Goal: Task Accomplishment & Management: Use online tool/utility

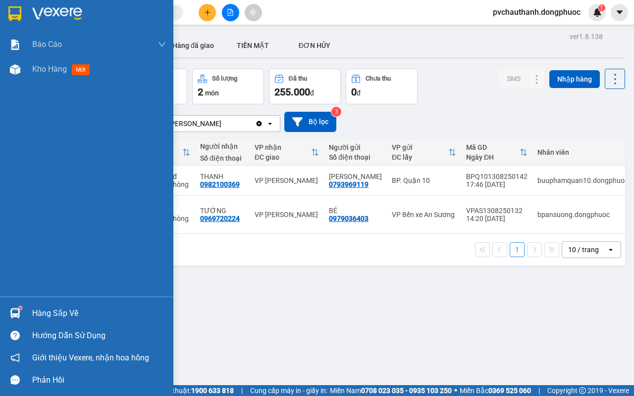
click at [73, 308] on div "Hàng sắp về" at bounding box center [99, 313] width 134 height 15
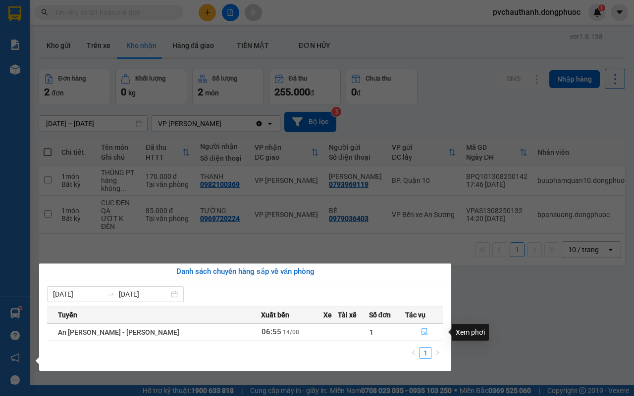
click at [421, 333] on icon "file-done" at bounding box center [424, 332] width 7 height 7
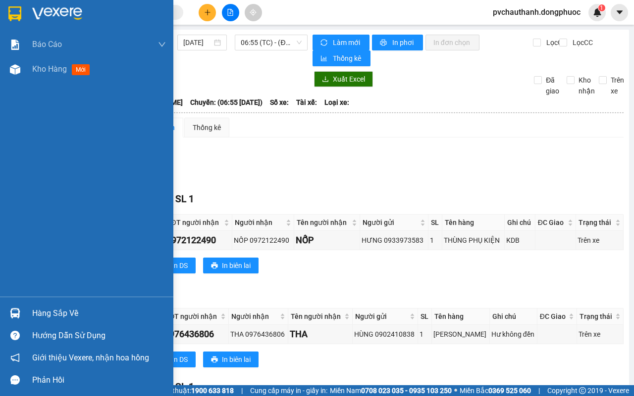
click at [37, 308] on div "Hàng sắp về" at bounding box center [99, 313] width 134 height 15
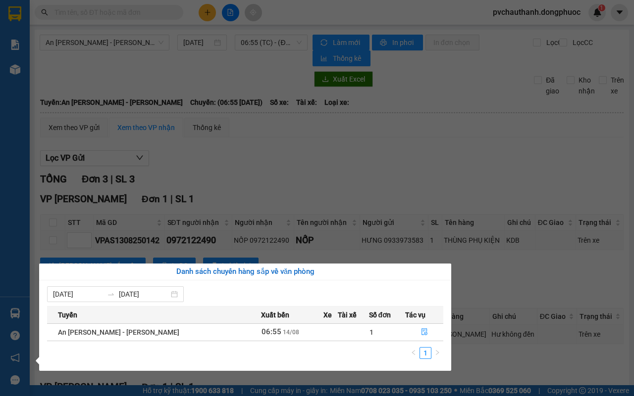
click at [281, 179] on section "Kết quả tìm kiếm ( 0 ) Bộ lọc No Data pvchauthanh.dongphuoc 1 Báo cáo Mẫu 1: Bá…" at bounding box center [317, 198] width 634 height 396
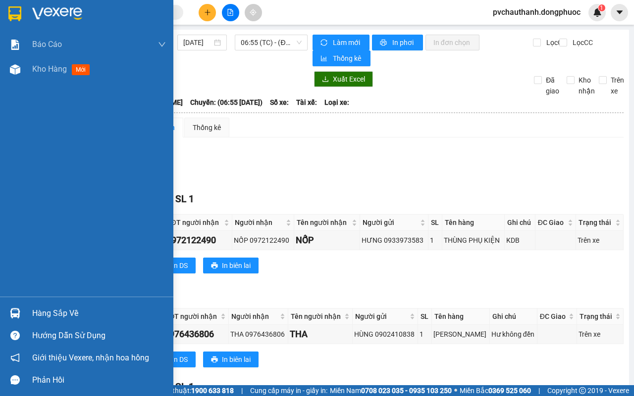
click at [49, 311] on div "Hàng sắp về" at bounding box center [99, 313] width 134 height 15
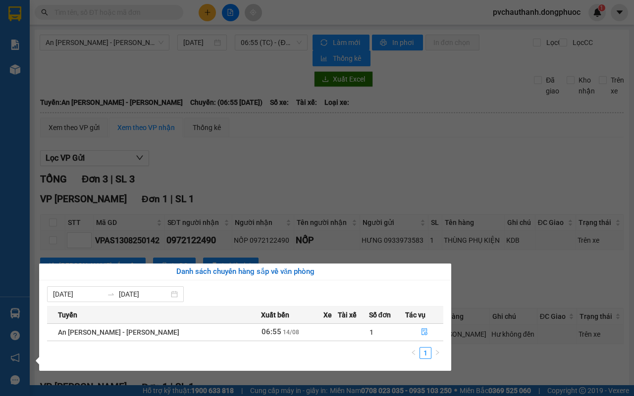
click at [267, 181] on section "Kết quả tìm kiếm ( 0 ) Bộ lọc No Data pvchauthanh.dongphuoc 1 Báo cáo Mẫu 1: Bá…" at bounding box center [317, 198] width 634 height 396
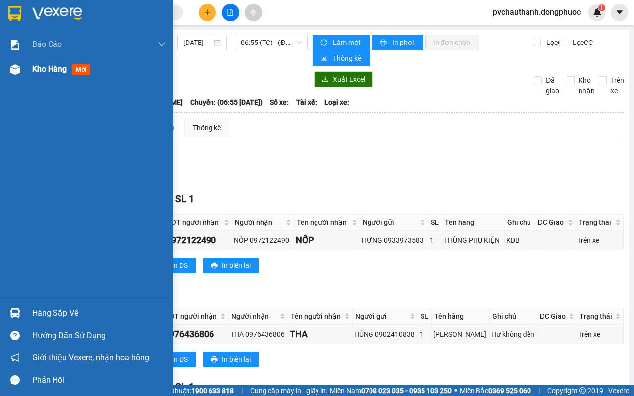
click at [48, 72] on span "Kho hàng" at bounding box center [49, 68] width 35 height 9
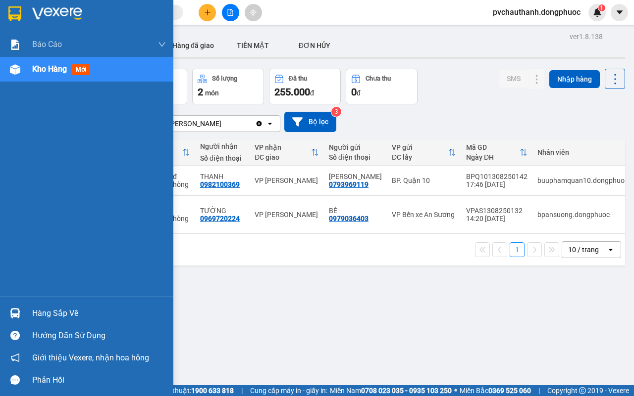
click at [68, 313] on div "Hàng sắp về" at bounding box center [99, 313] width 134 height 15
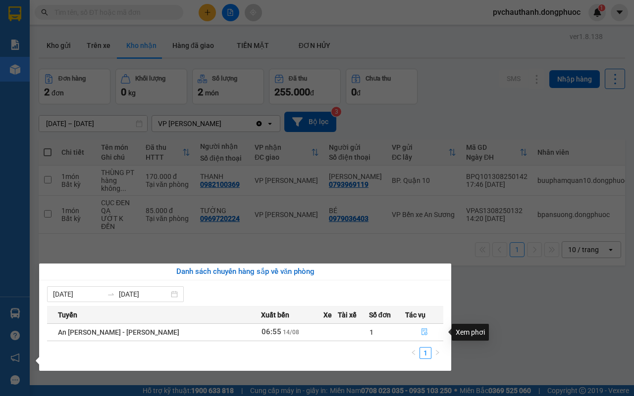
click at [421, 331] on icon "file-done" at bounding box center [424, 332] width 7 height 7
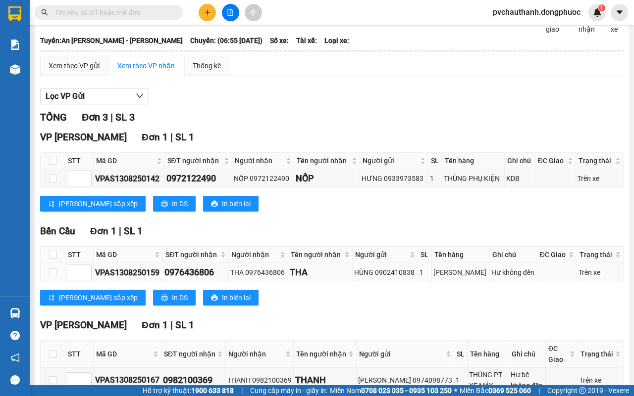
scroll to position [123, 0]
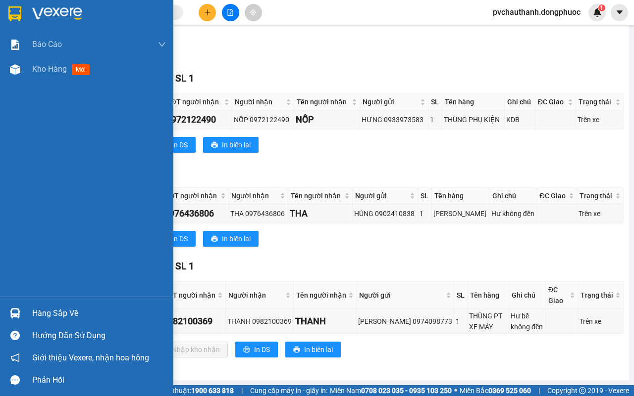
click at [48, 309] on div "Hàng sắp về" at bounding box center [99, 313] width 134 height 15
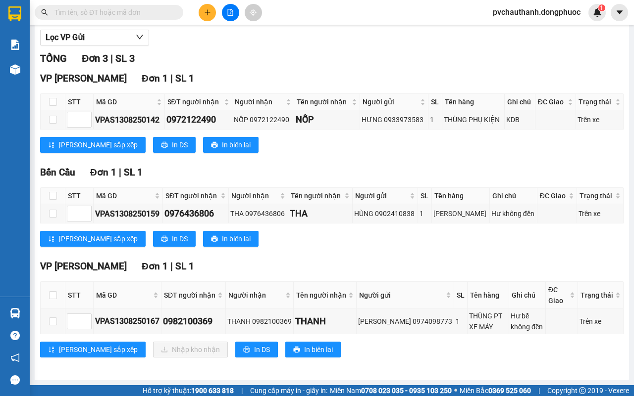
click at [291, 248] on section "Kết quả tìm kiếm ( 0 ) Bộ lọc No Data pvchauthanh.dongphuoc 1 Báo cáo Mẫu 1: Bá…" at bounding box center [317, 198] width 634 height 396
drag, startPoint x: 52, startPoint y: 291, endPoint x: 53, endPoint y: 297, distance: 6.5
click at [52, 293] on input "checkbox" at bounding box center [53, 296] width 8 height 8
checkbox input "true"
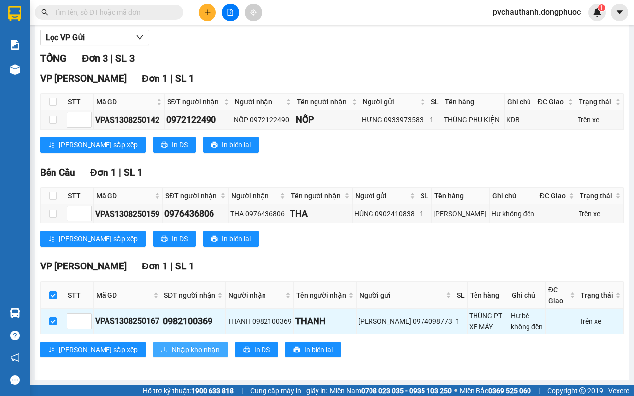
click at [172, 346] on span "Nhập kho nhận" at bounding box center [196, 350] width 48 height 11
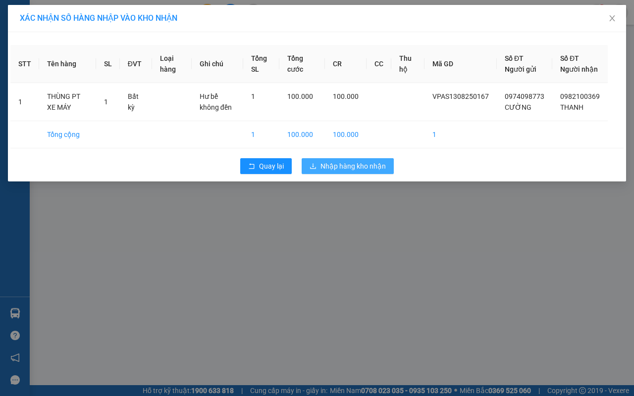
click at [346, 172] on span "Nhập hàng kho nhận" at bounding box center [352, 166] width 65 height 11
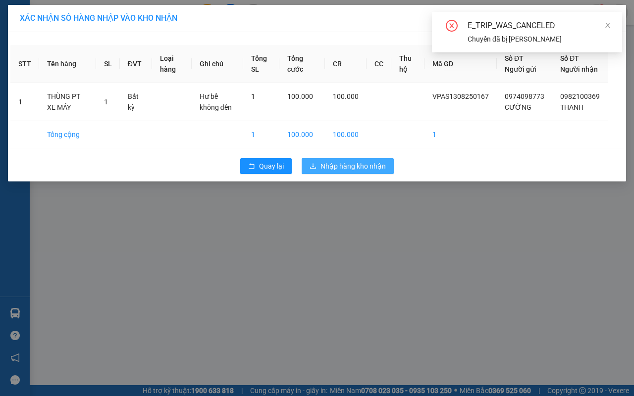
click at [346, 172] on span "Nhập hàng kho nhận" at bounding box center [352, 166] width 65 height 11
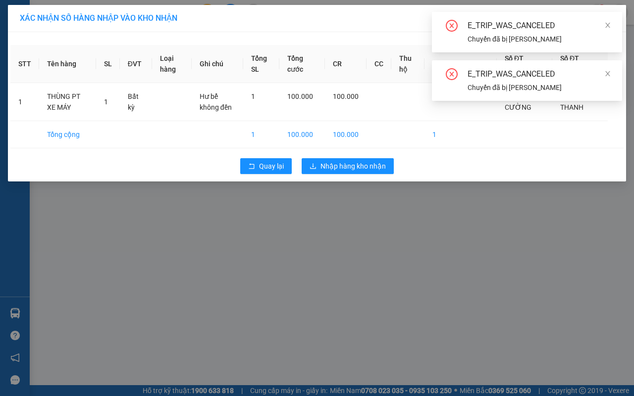
click at [603, 25] on div "E_TRIP_WAS_CANCELED" at bounding box center [538, 26] width 143 height 12
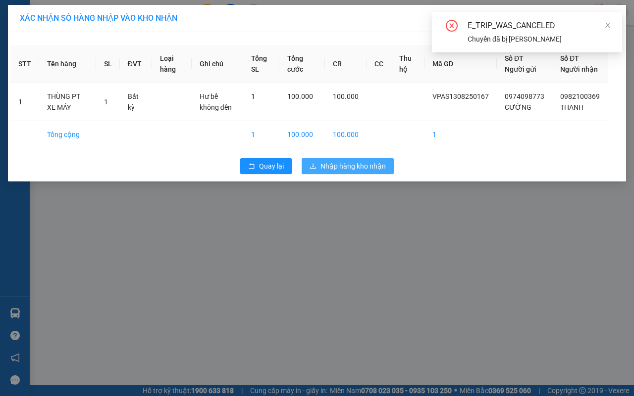
click at [377, 172] on span "Nhập hàng kho nhận" at bounding box center [352, 166] width 65 height 11
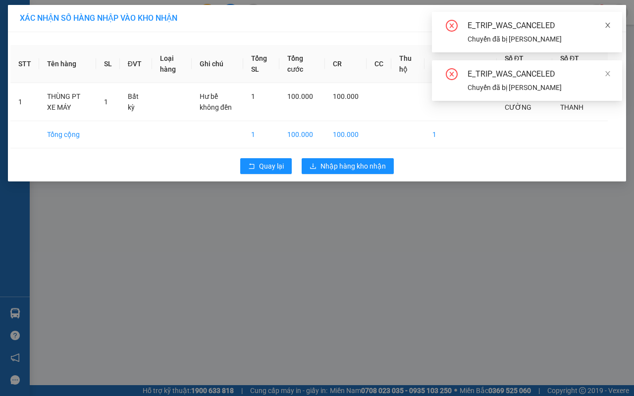
click at [607, 26] on icon "close" at bounding box center [607, 25] width 5 height 5
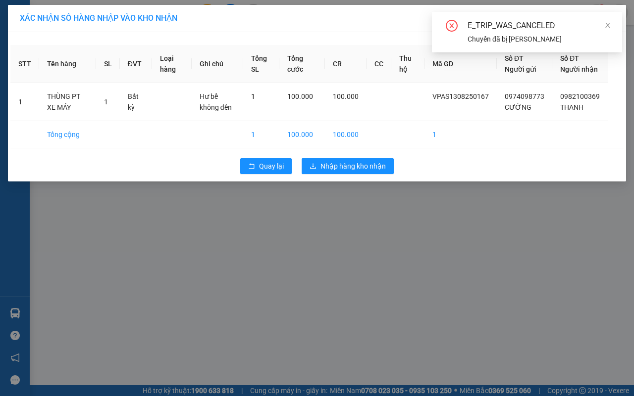
click at [606, 25] on icon "close" at bounding box center [607, 25] width 7 height 7
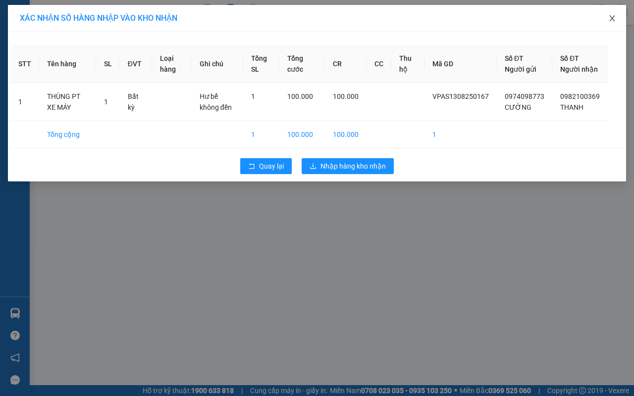
click at [612, 20] on icon "close" at bounding box center [612, 18] width 8 height 8
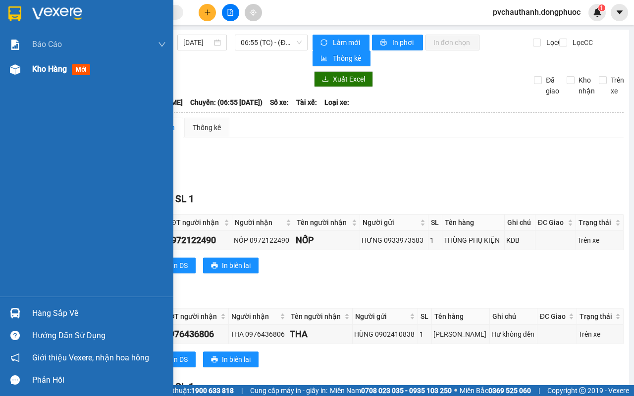
click at [45, 66] on span "Kho hàng" at bounding box center [49, 68] width 35 height 9
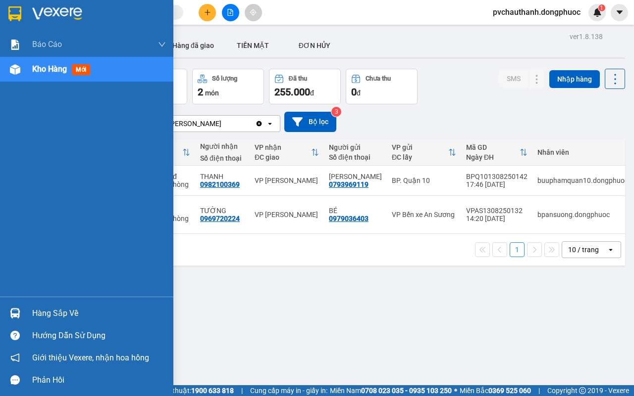
click at [58, 308] on div "Hàng sắp về" at bounding box center [99, 313] width 134 height 15
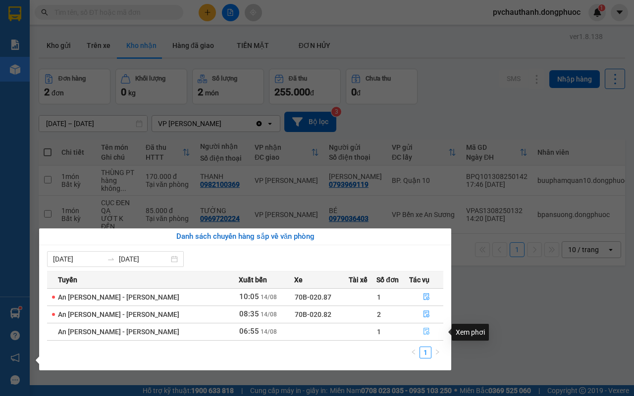
click at [423, 333] on icon "file-done" at bounding box center [426, 331] width 7 height 7
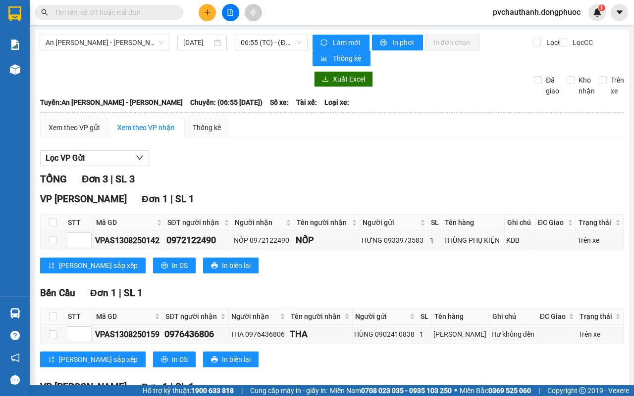
scroll to position [123, 0]
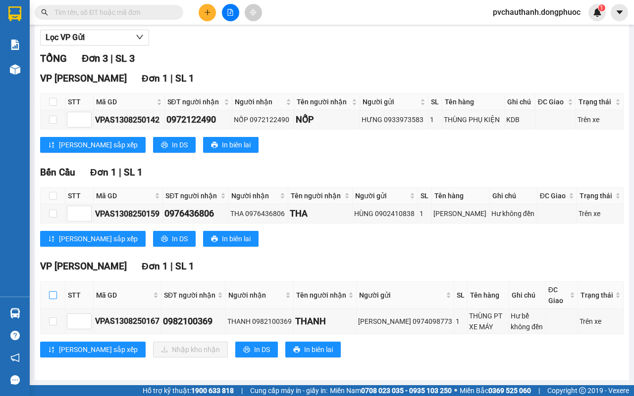
click at [50, 298] on input "checkbox" at bounding box center [53, 296] width 8 height 8
checkbox input "true"
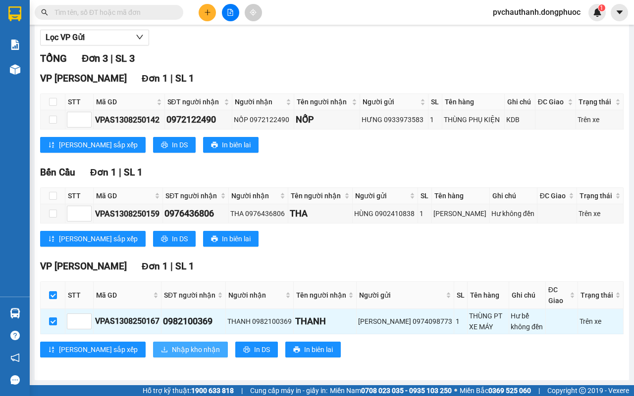
click at [172, 345] on span "Nhập kho nhận" at bounding box center [196, 350] width 48 height 11
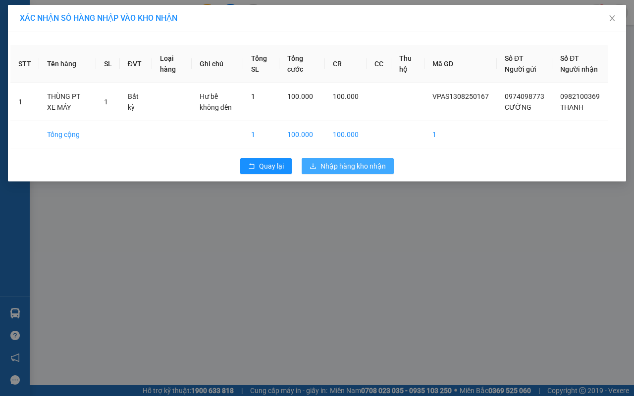
click at [353, 172] on span "Nhập hàng kho nhận" at bounding box center [352, 166] width 65 height 11
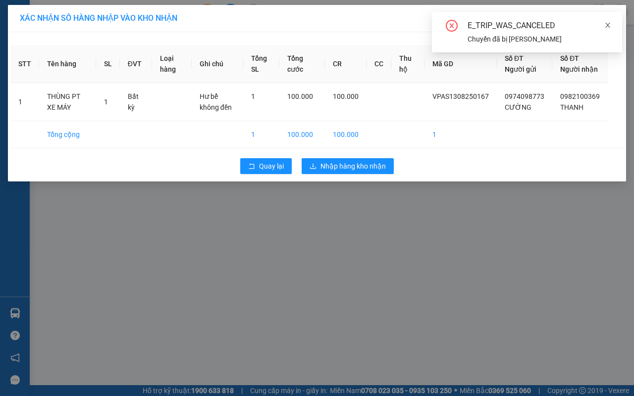
click at [605, 24] on icon "close" at bounding box center [607, 25] width 7 height 7
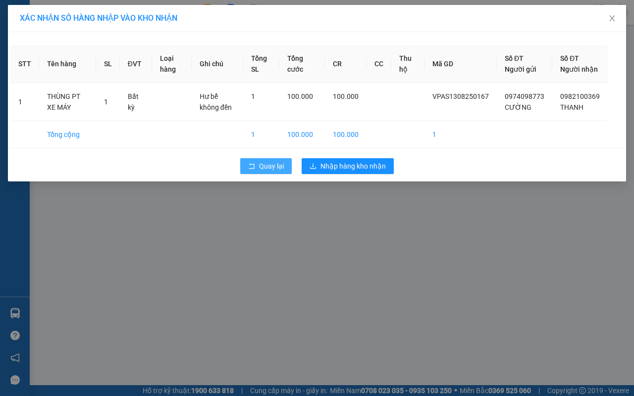
click at [263, 172] on span "Quay lại" at bounding box center [271, 166] width 25 height 11
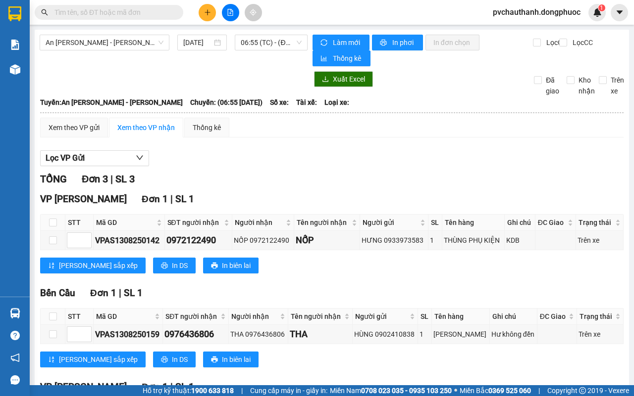
click at [89, 13] on input "text" at bounding box center [112, 12] width 117 height 11
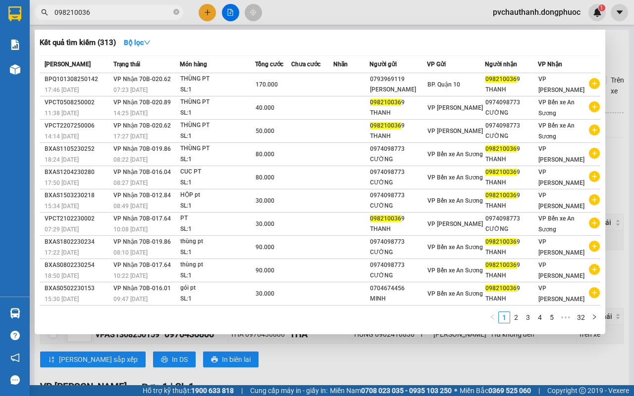
type input "0982100369"
click at [176, 10] on icon "close-circle" at bounding box center [176, 12] width 6 height 6
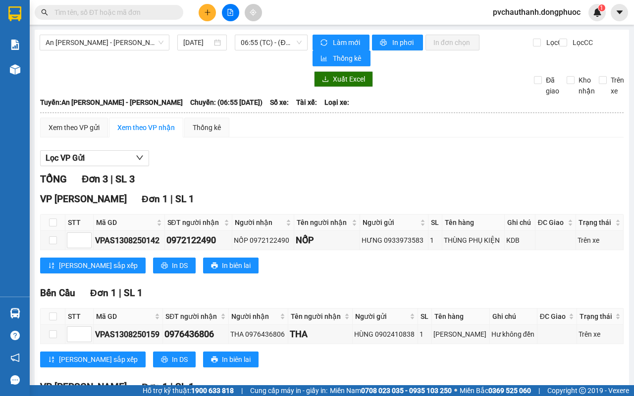
click at [152, 12] on input "text" at bounding box center [112, 12] width 117 height 11
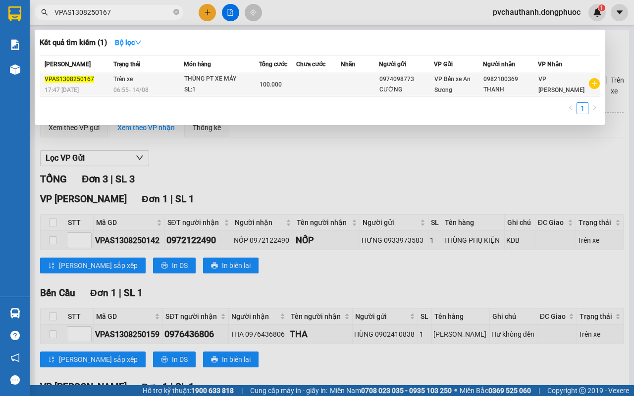
type input "VPAS1308250167"
click at [162, 82] on td "Trên xe 06:55 - 14/08" at bounding box center [147, 84] width 73 height 23
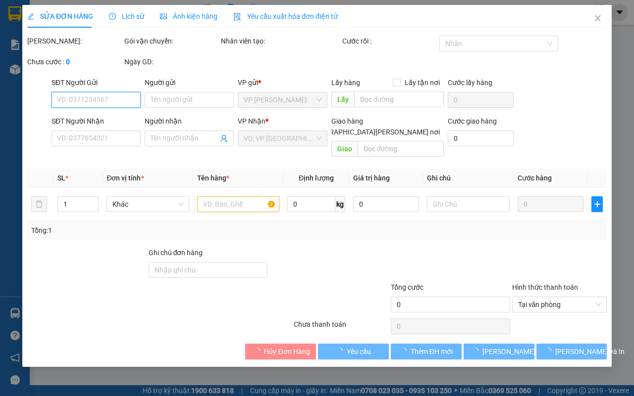
type input "0974098773"
type input "CƯỜNG"
type input "0982100369"
type input "THANH"
type input "100.000"
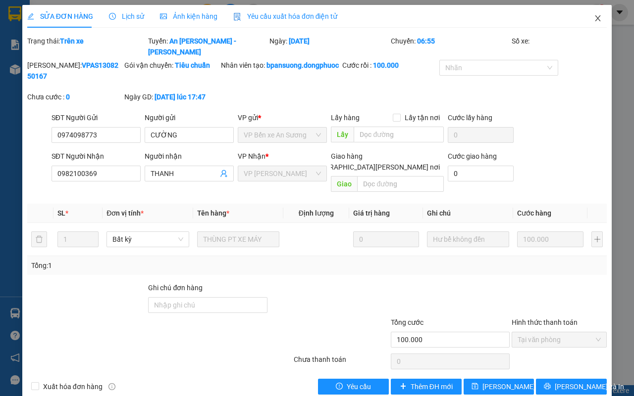
drag, startPoint x: 588, startPoint y: 19, endPoint x: 559, endPoint y: 21, distance: 28.8
click at [595, 19] on icon "close" at bounding box center [597, 18] width 5 height 6
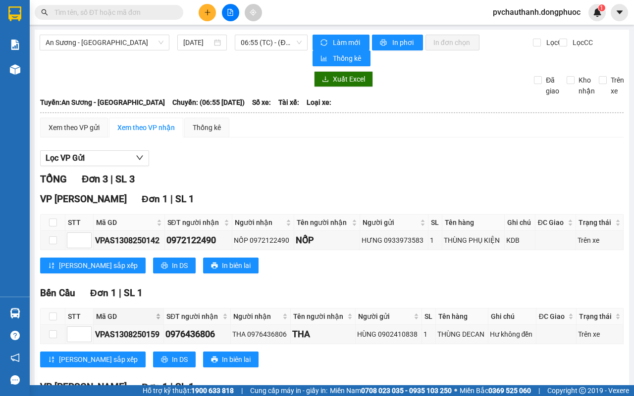
scroll to position [123, 0]
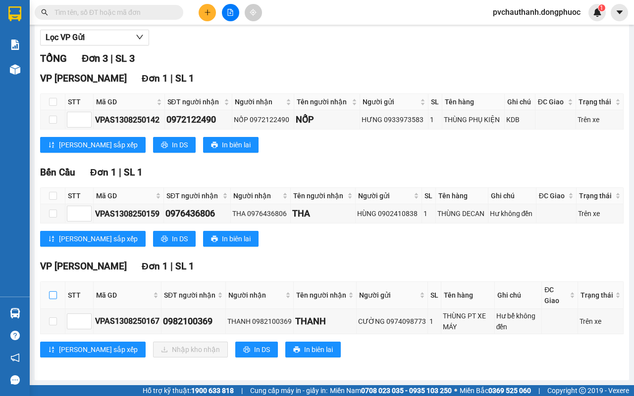
click at [53, 295] on input "checkbox" at bounding box center [53, 296] width 8 height 8
checkbox input "true"
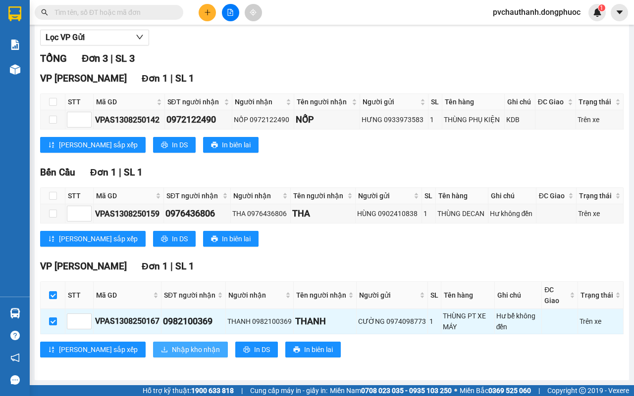
click at [172, 349] on span "Nhập kho nhận" at bounding box center [196, 350] width 48 height 11
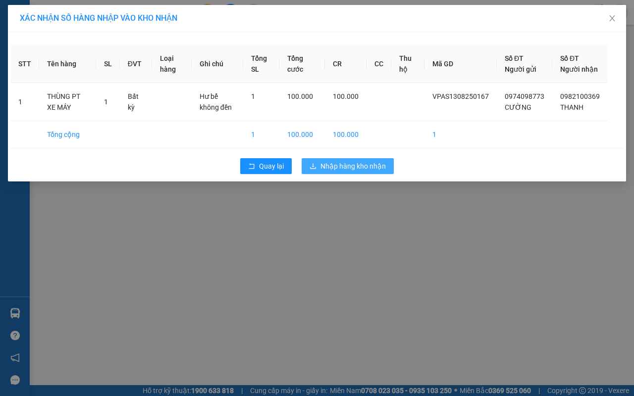
click at [363, 171] on button "Nhập hàng kho nhận" at bounding box center [347, 166] width 92 height 16
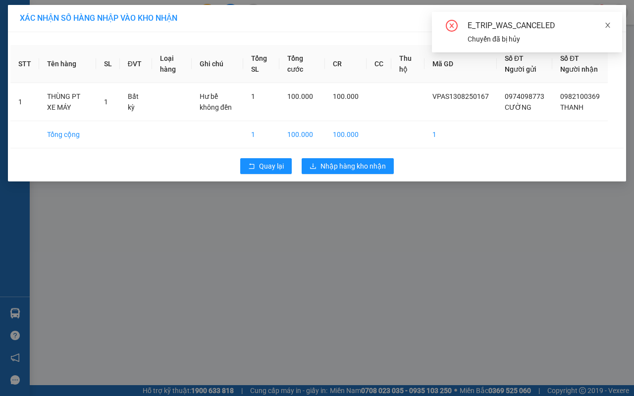
click at [610, 23] on icon "close" at bounding box center [607, 25] width 7 height 7
click at [609, 18] on icon "close" at bounding box center [612, 18] width 8 height 8
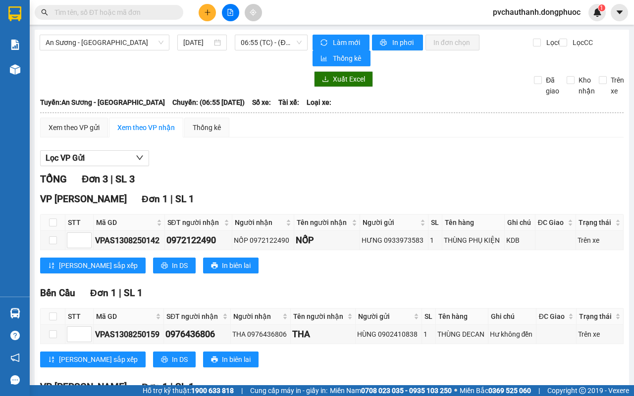
scroll to position [123, 0]
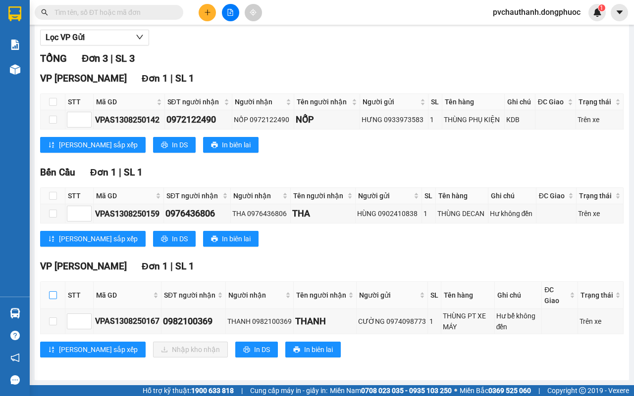
click at [53, 293] on input "checkbox" at bounding box center [53, 296] width 8 height 8
checkbox input "true"
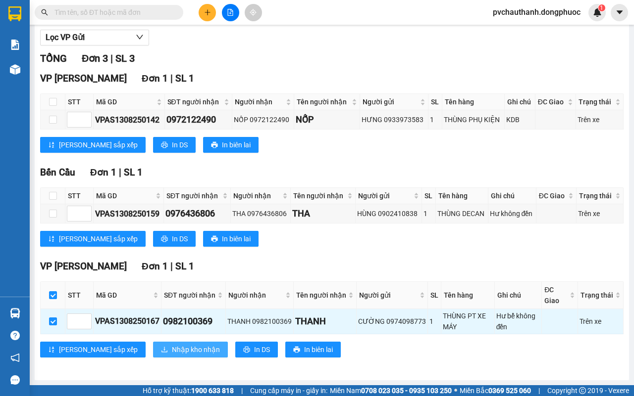
click at [172, 347] on span "Nhập kho nhận" at bounding box center [196, 350] width 48 height 11
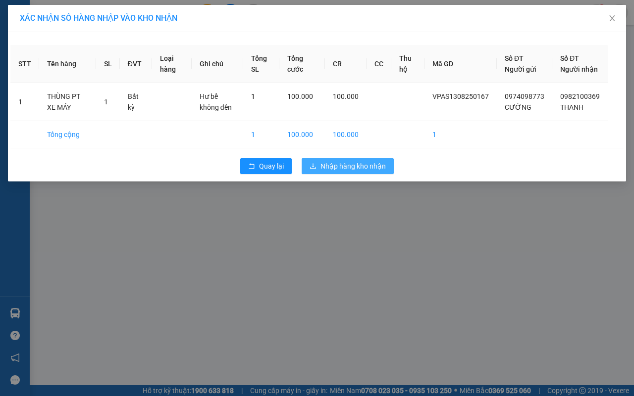
click at [331, 172] on span "Nhập hàng kho nhận" at bounding box center [352, 166] width 65 height 11
click at [267, 172] on span "Quay lại" at bounding box center [271, 166] width 25 height 11
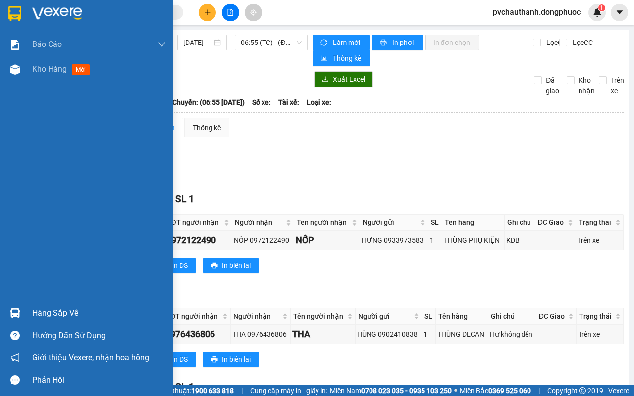
click at [44, 312] on div "Hàng sắp về" at bounding box center [99, 313] width 134 height 15
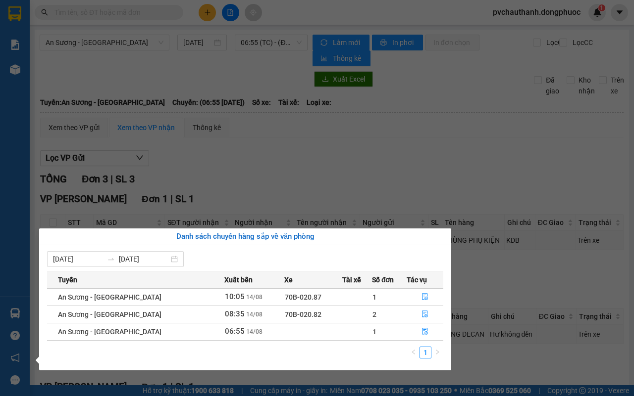
click at [293, 154] on section "Kết quả tìm kiếm ( 0 ) Bộ lọc No Data pvchauthanh.dongphuoc 1 Báo cáo Mẫu 1: Bá…" at bounding box center [317, 198] width 634 height 396
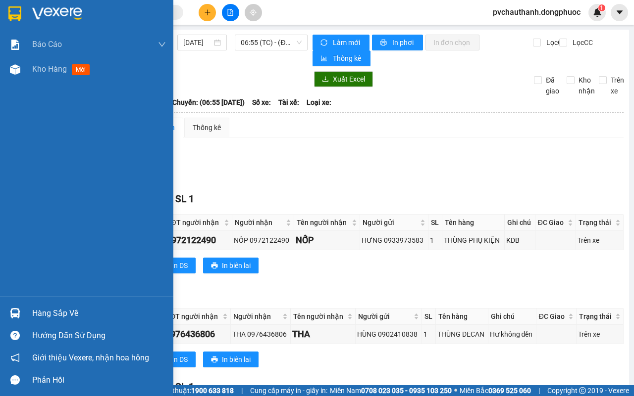
click at [65, 310] on div "Hàng sắp về" at bounding box center [99, 313] width 134 height 15
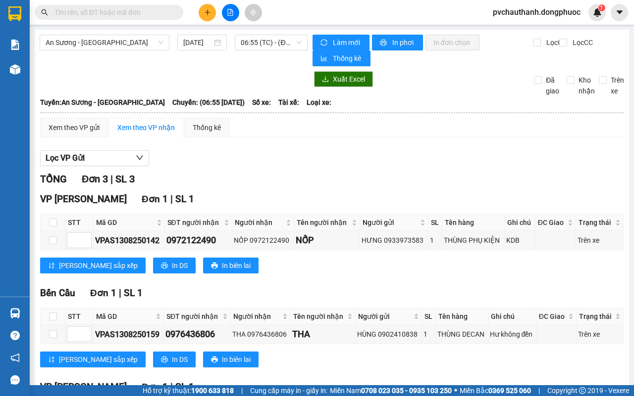
click at [263, 180] on section "Kết quả tìm kiếm ( 0 ) Bộ lọc No Data pvchauthanh.dongphuoc 1 Báo cáo Mẫu 1: Bá…" at bounding box center [317, 198] width 634 height 396
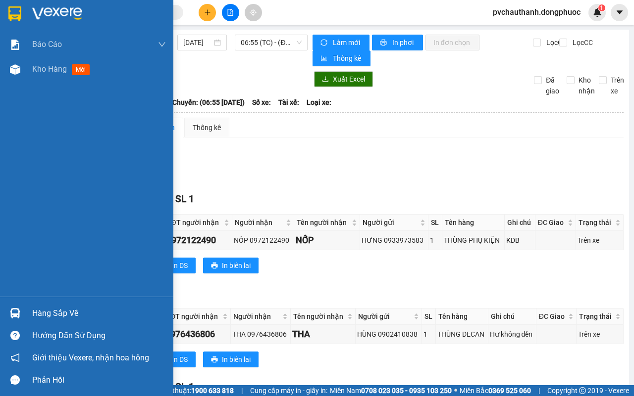
click at [63, 310] on div "Hàng sắp về" at bounding box center [99, 313] width 134 height 15
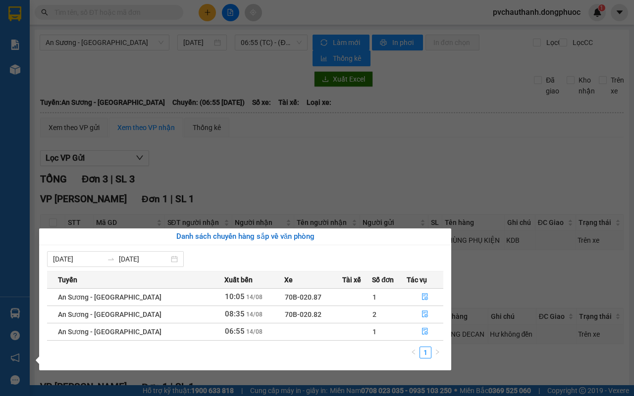
click at [281, 166] on section "Kết quả tìm kiếm ( 0 ) Bộ lọc No Data pvchauthanh.dongphuoc 1 Báo cáo Mẫu 1: Bá…" at bounding box center [317, 198] width 634 height 396
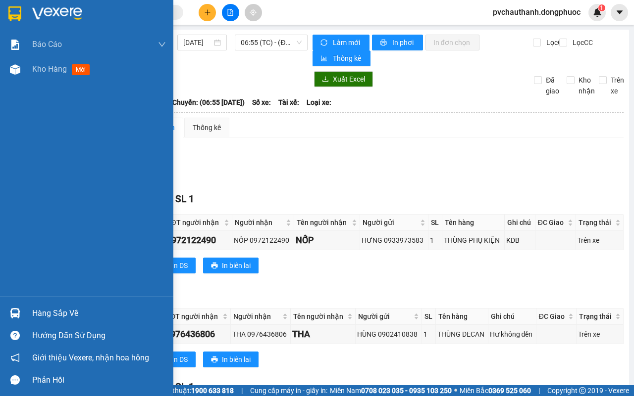
click at [48, 308] on div "Hàng sắp về" at bounding box center [99, 313] width 134 height 15
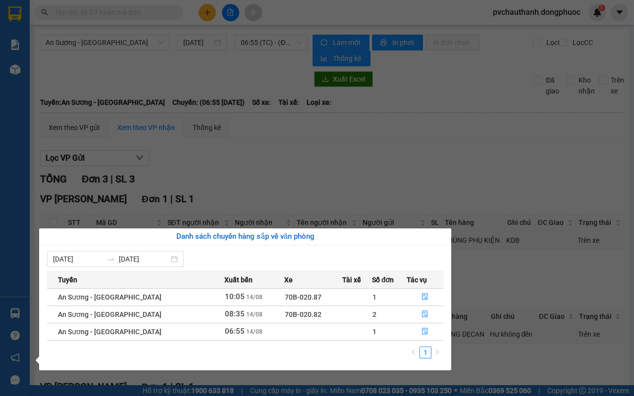
click at [236, 156] on section "Kết quả tìm kiếm ( 0 ) Bộ lọc No Data pvchauthanh.dongphuoc 1 Báo cáo Mẫu 1: Bá…" at bounding box center [317, 198] width 634 height 396
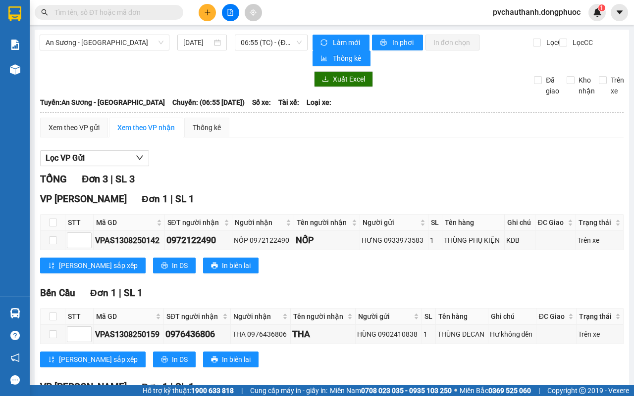
click at [93, 14] on input "text" at bounding box center [112, 12] width 117 height 11
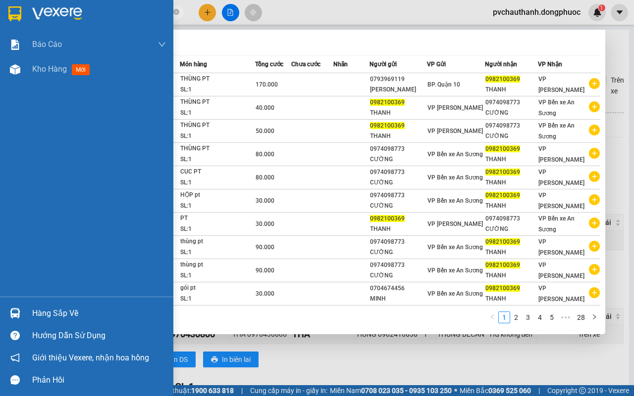
type input "0982100369"
click at [3, 180] on div "Báo cáo Mẫu 1: Báo cáo dòng tiền Mẫu 2: Doanh số tạo đơn theo Văn phòng, nhân v…" at bounding box center [86, 164] width 173 height 265
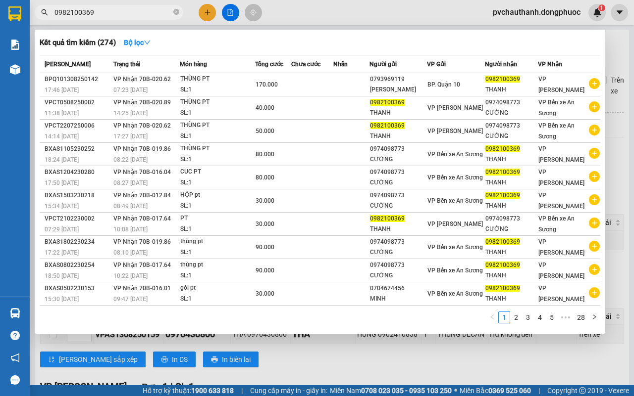
click at [279, 358] on div at bounding box center [317, 198] width 634 height 396
click at [102, 8] on input "0982100369" at bounding box center [112, 12] width 117 height 11
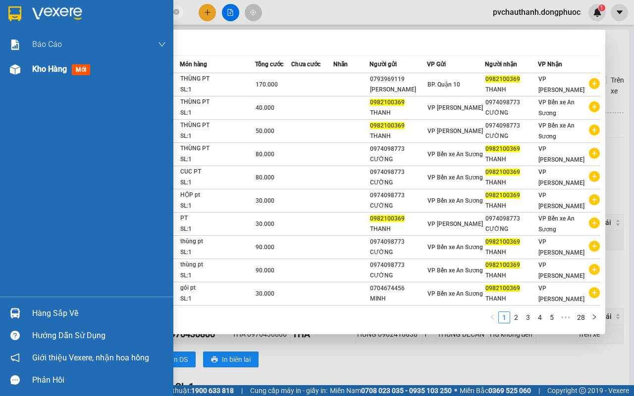
click at [38, 65] on span "Kho hàng" at bounding box center [49, 68] width 35 height 9
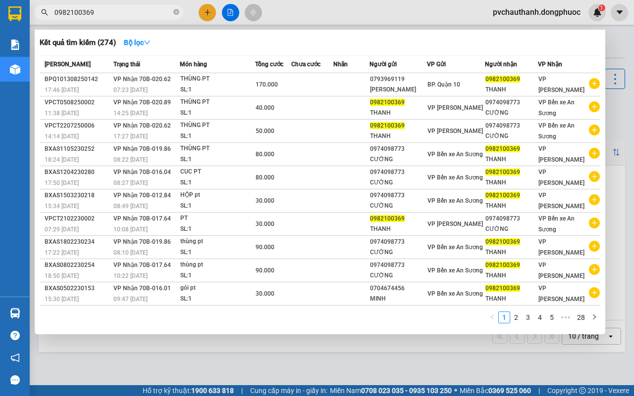
click at [280, 354] on div at bounding box center [317, 198] width 634 height 396
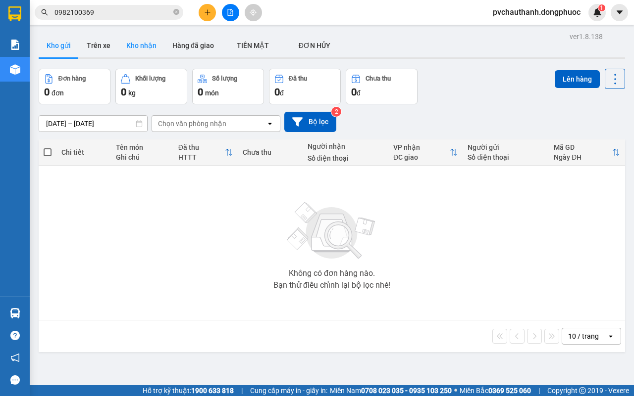
click at [134, 34] on button "Kho nhận" at bounding box center [141, 46] width 46 height 24
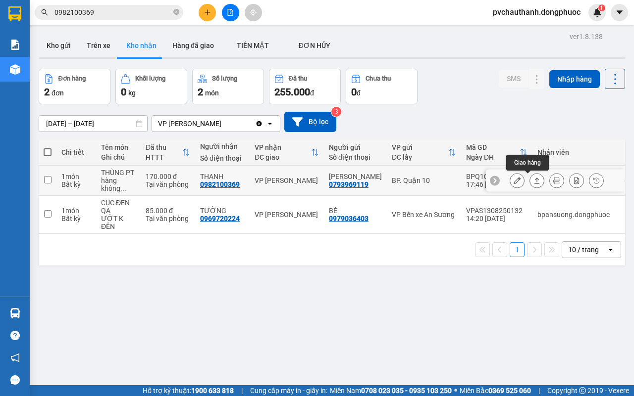
click at [533, 180] on icon at bounding box center [536, 180] width 7 height 7
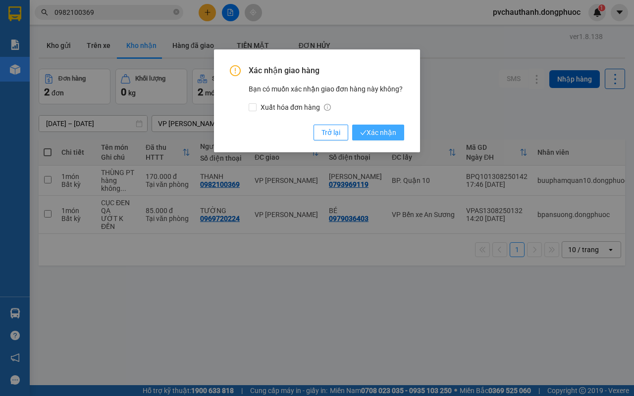
click at [362, 134] on icon "check" at bounding box center [363, 133] width 6 height 6
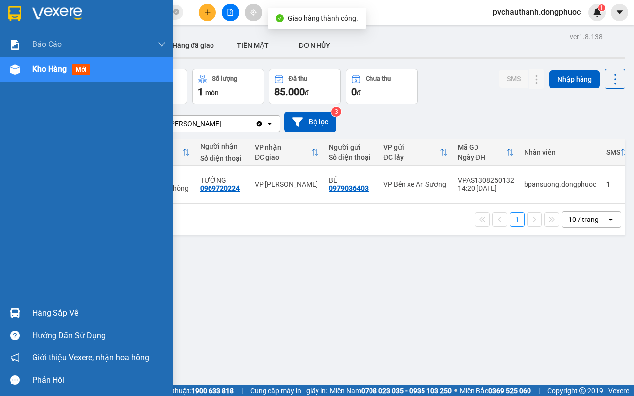
click at [72, 308] on div "Hàng sắp về" at bounding box center [99, 313] width 134 height 15
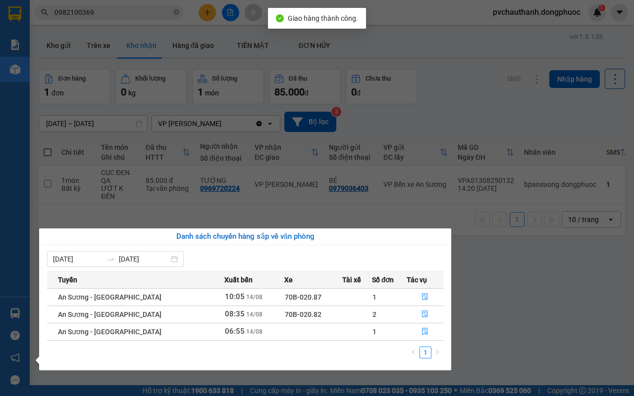
click at [476, 337] on section "Kết quả tìm kiếm ( 274 ) Bộ lọc Mã ĐH Trạng thái Món hàng Tổng cước Chưa cước N…" at bounding box center [317, 198] width 634 height 396
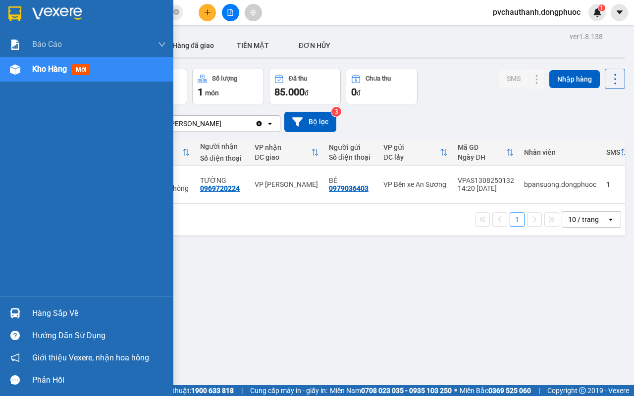
click at [58, 306] on div "Hàng sắp về" at bounding box center [99, 313] width 134 height 15
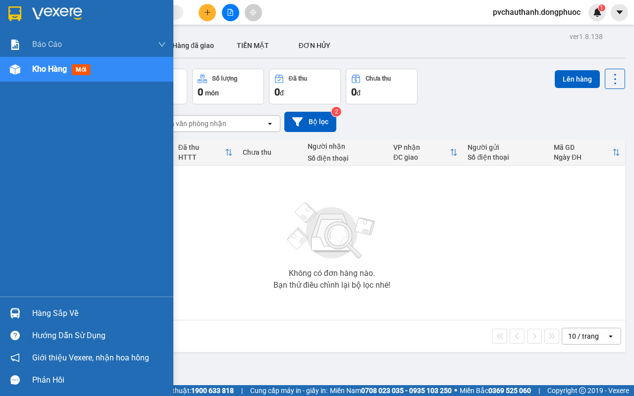
click at [37, 310] on div "Hàng sắp về" at bounding box center [99, 313] width 134 height 15
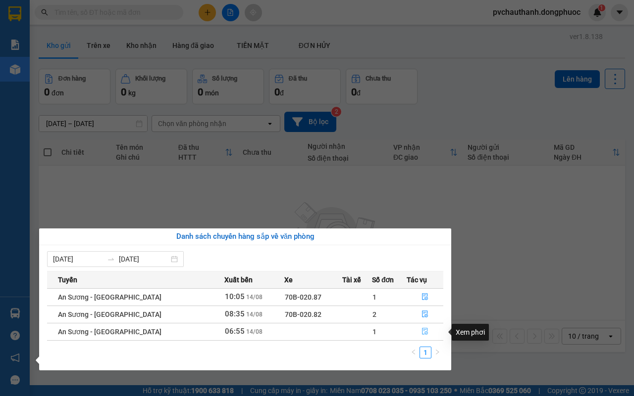
click at [416, 324] on button "button" at bounding box center [425, 332] width 36 height 16
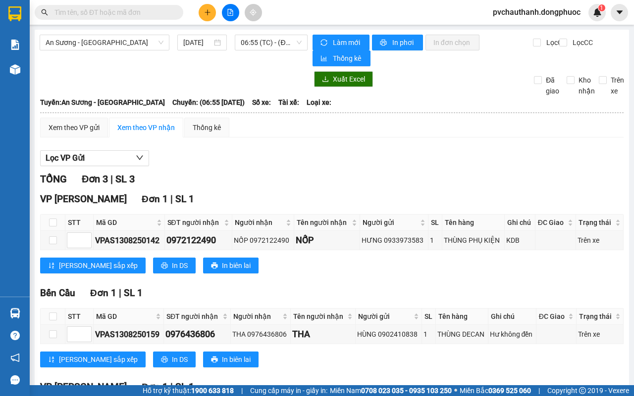
scroll to position [123, 0]
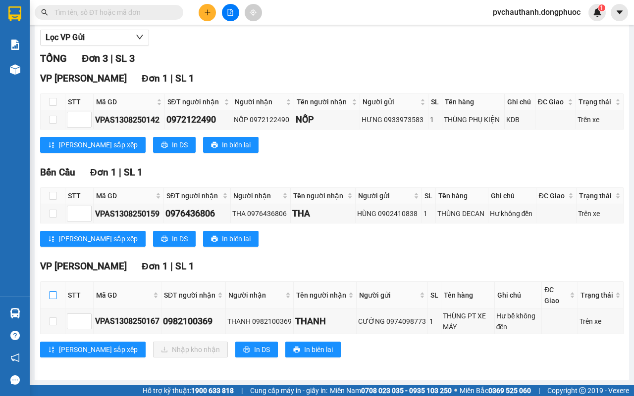
click at [50, 290] on label at bounding box center [53, 295] width 8 height 11
click at [50, 292] on input "checkbox" at bounding box center [53, 296] width 8 height 8
checkbox input "true"
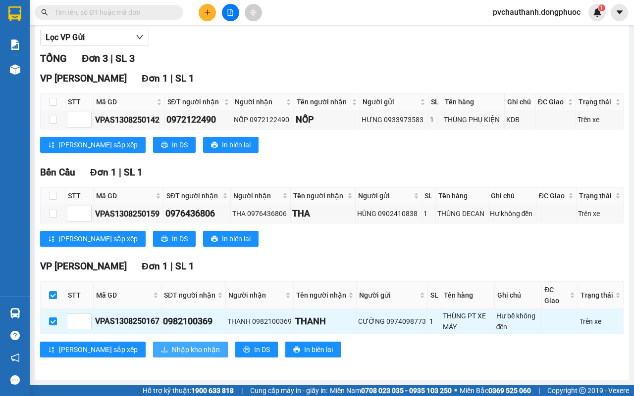
click at [172, 345] on span "Nhập kho nhận" at bounding box center [196, 350] width 48 height 11
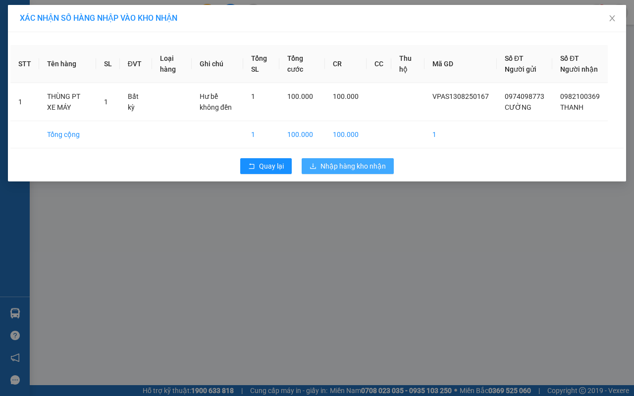
click at [352, 172] on span "Nhập hàng kho nhận" at bounding box center [352, 166] width 65 height 11
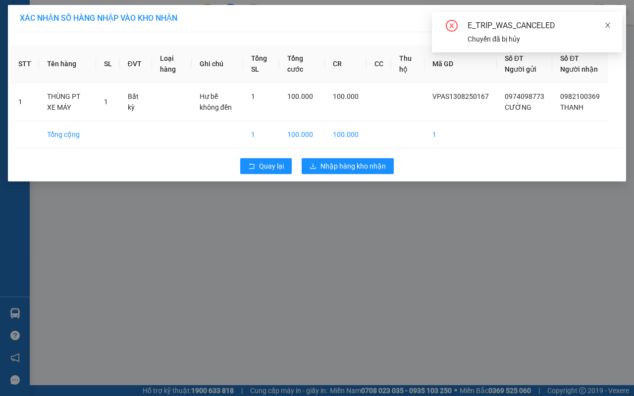
click at [606, 22] on icon "close" at bounding box center [607, 25] width 7 height 7
click at [615, 20] on icon "close" at bounding box center [612, 18] width 8 height 8
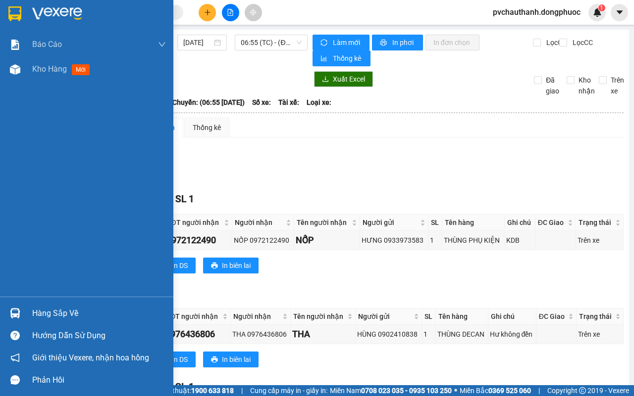
click at [43, 314] on div "Hàng sắp về" at bounding box center [99, 313] width 134 height 15
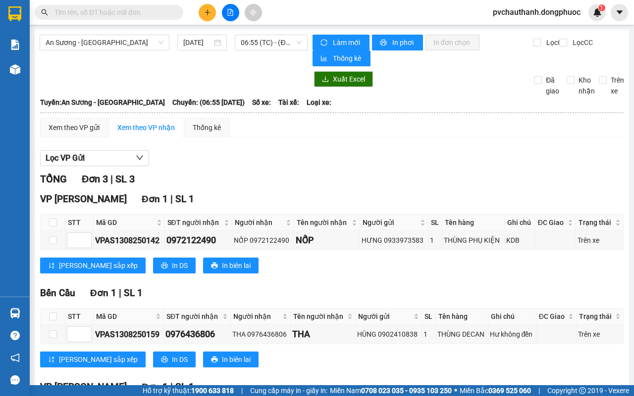
click at [182, 375] on section "Kết quả tìm kiếm ( 0 ) Bộ lọc No Data pvchauthanh.dongphuoc 1 Báo cáo Mẫu 1: Bá…" at bounding box center [317, 198] width 634 height 396
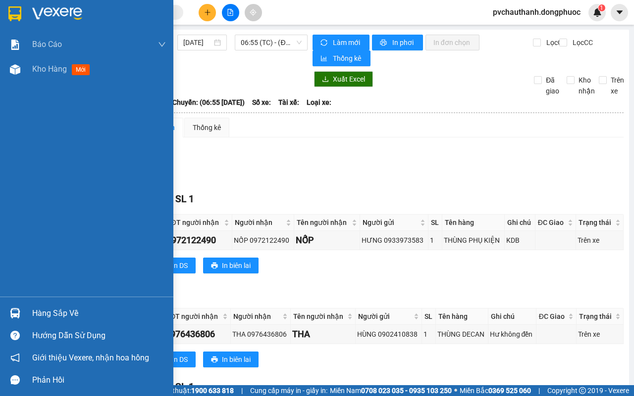
click at [50, 310] on div "Hàng sắp về" at bounding box center [99, 313] width 134 height 15
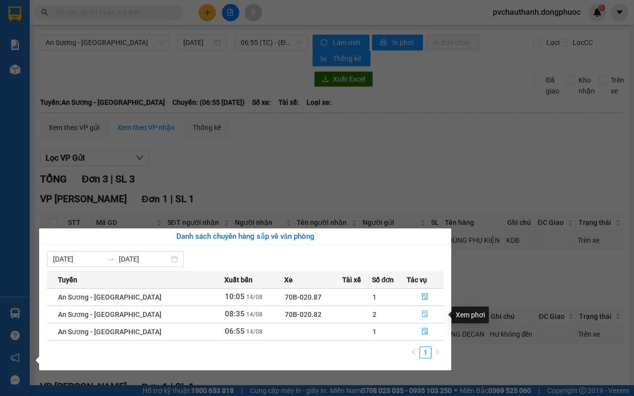
click at [421, 313] on icon "file-done" at bounding box center [424, 314] width 7 height 7
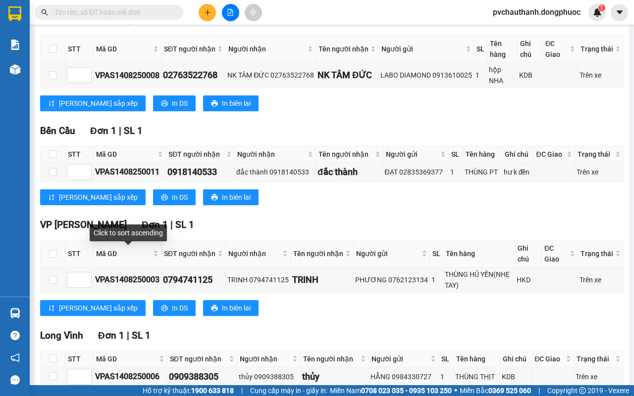
scroll to position [365, 0]
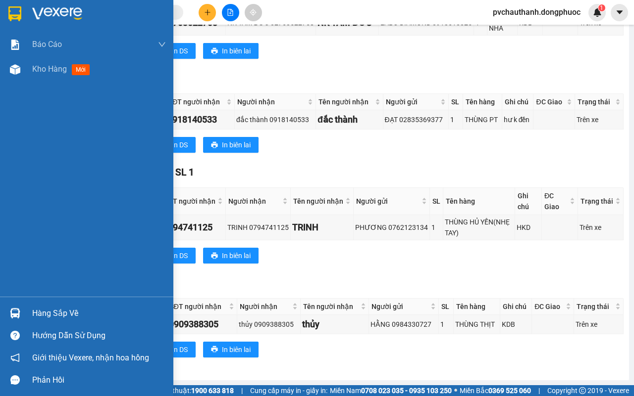
click at [54, 311] on div "Hàng sắp về" at bounding box center [99, 313] width 134 height 15
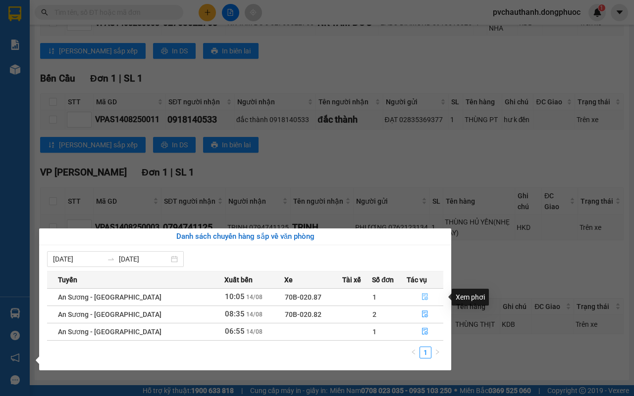
click at [423, 296] on icon "file-done" at bounding box center [424, 297] width 7 height 7
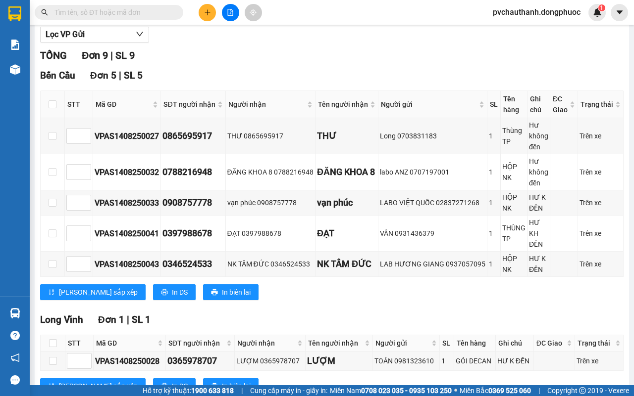
scroll to position [186, 0]
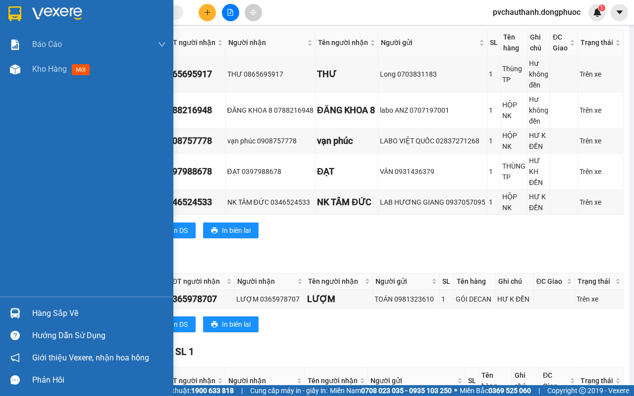
click at [52, 305] on div "Hàng sắp về" at bounding box center [86, 313] width 173 height 22
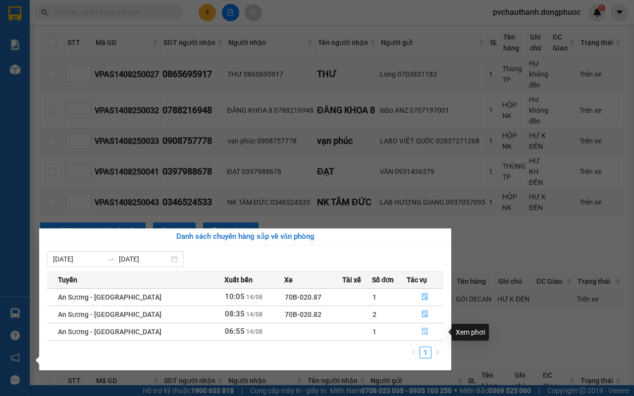
click at [426, 333] on button "button" at bounding box center [425, 332] width 36 height 16
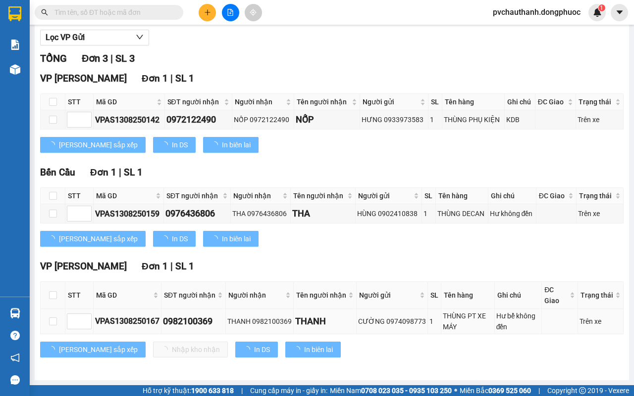
scroll to position [123, 0]
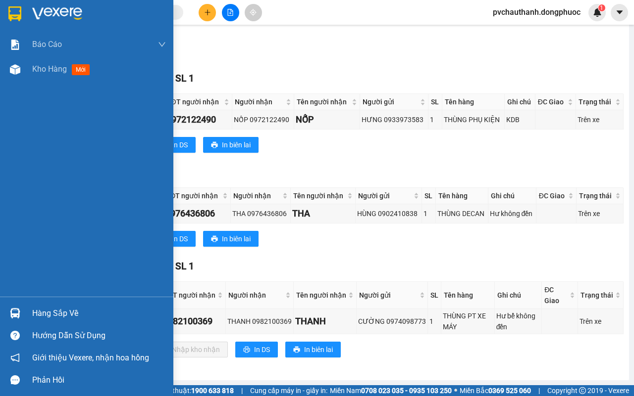
click at [51, 315] on div "Hàng sắp về" at bounding box center [99, 313] width 134 height 15
click at [25, 247] on div "Báo cáo Mẫu 1: Báo cáo dòng tiền Mẫu 2: Doanh số tạo đơn theo Văn phòng, nhân v…" at bounding box center [86, 198] width 173 height 396
click at [58, 308] on div "Hàng sắp về" at bounding box center [99, 313] width 134 height 15
click at [15, 220] on div "Báo cáo Mẫu 1: Báo cáo dòng tiền Mẫu 2: Doanh số tạo đơn theo Văn phòng, nhân v…" at bounding box center [86, 198] width 173 height 396
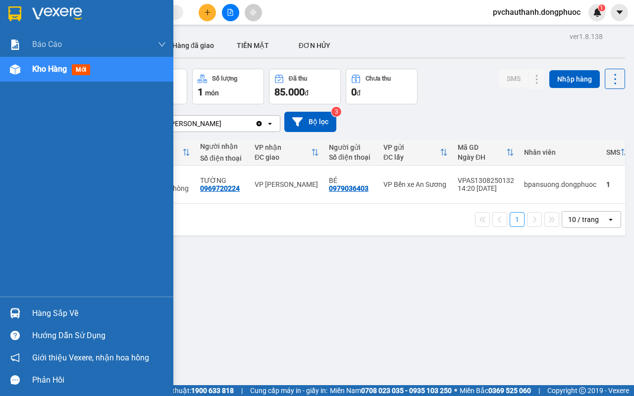
click at [31, 307] on div "Hàng sắp về" at bounding box center [86, 313] width 173 height 22
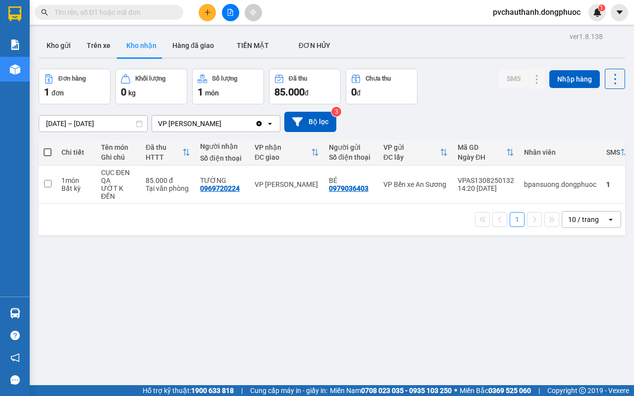
click at [479, 312] on section "Kết quả tìm kiếm ( 0 ) Bộ lọc No Data pvchauthanh.dongphuoc 1 Báo cáo Mẫu 1: Bá…" at bounding box center [317, 198] width 634 height 396
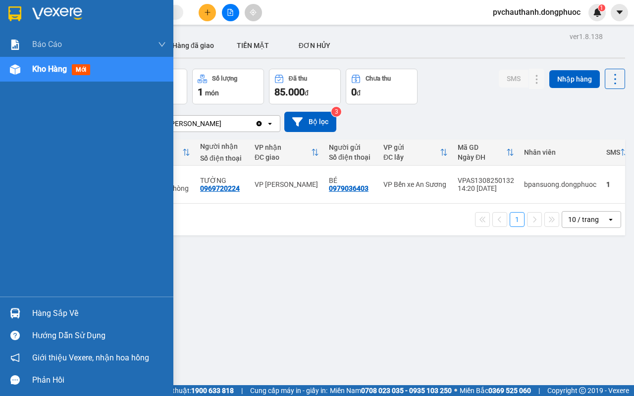
click at [51, 310] on div "Hàng sắp về" at bounding box center [99, 313] width 134 height 15
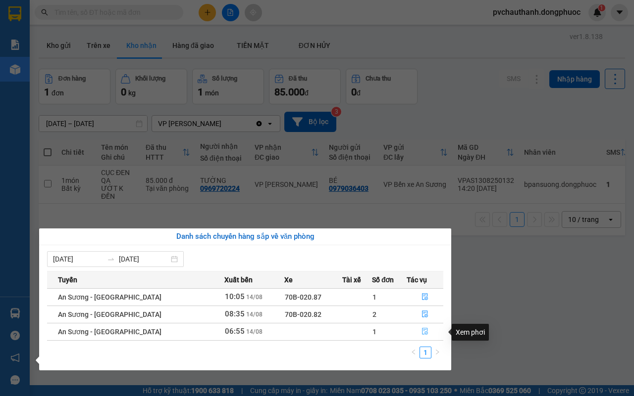
click at [426, 333] on button "button" at bounding box center [425, 332] width 36 height 16
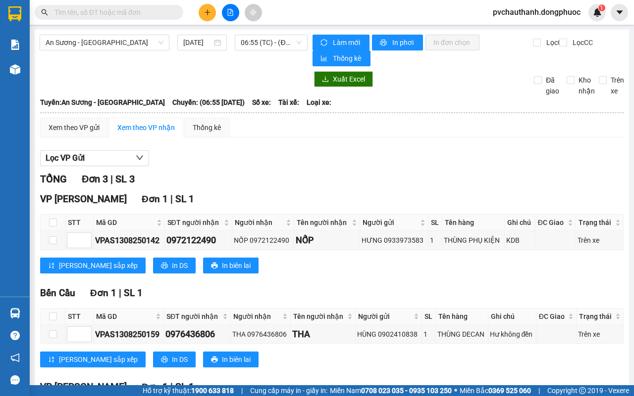
scroll to position [123, 0]
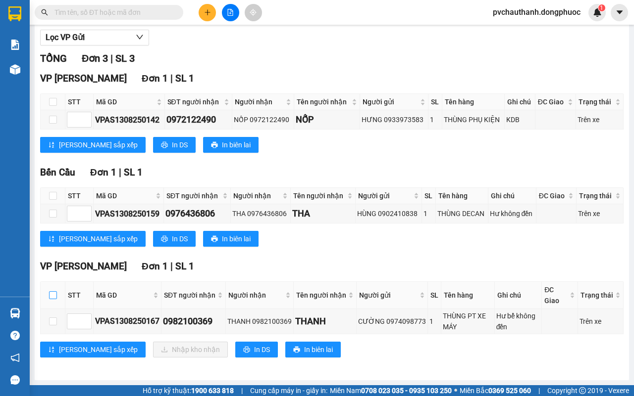
click at [53, 293] on input "checkbox" at bounding box center [53, 296] width 8 height 8
checkbox input "true"
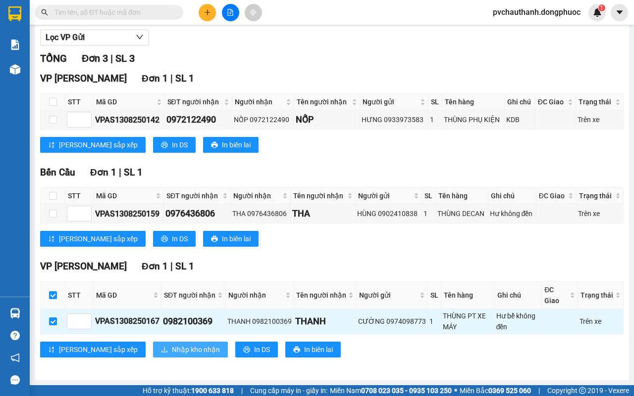
click at [172, 349] on span "Nhập kho nhận" at bounding box center [196, 350] width 48 height 11
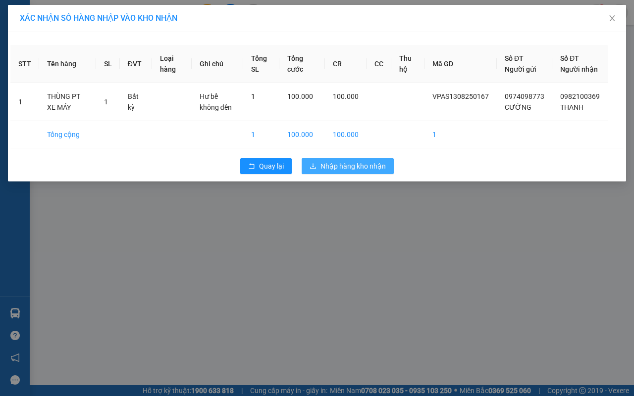
click at [348, 172] on span "Nhập hàng kho nhận" at bounding box center [352, 166] width 65 height 11
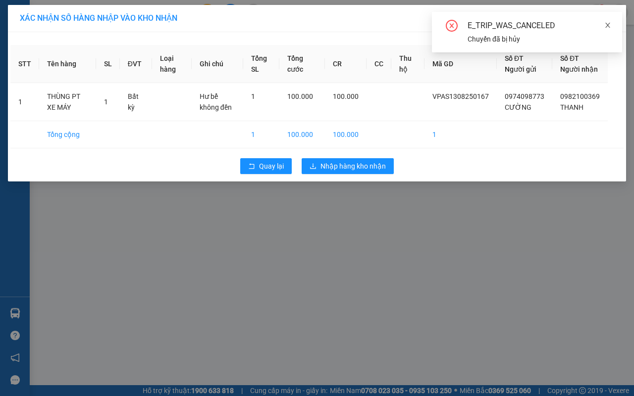
click at [607, 25] on icon "close" at bounding box center [607, 25] width 5 height 5
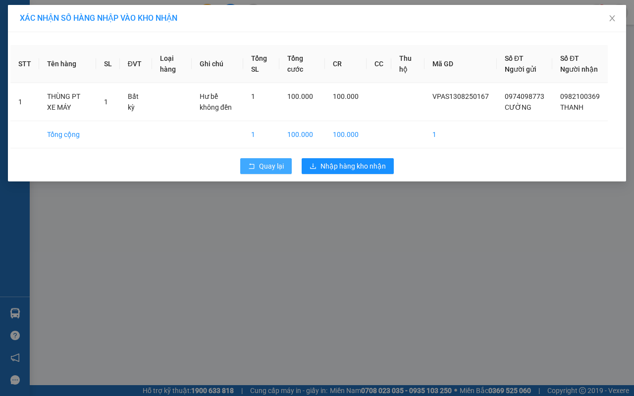
click at [255, 174] on button "Quay lại" at bounding box center [265, 166] width 51 height 16
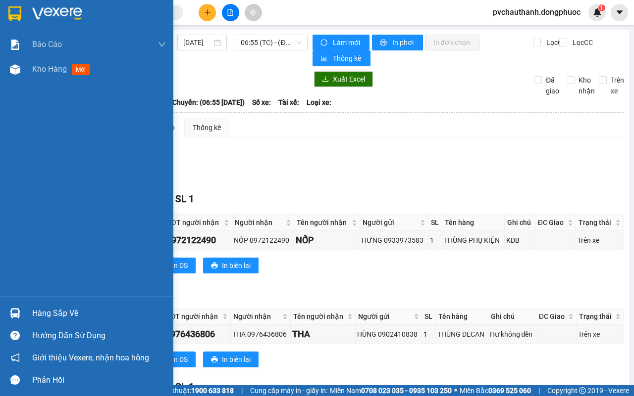
click at [42, 311] on div "Hàng sắp về" at bounding box center [99, 313] width 134 height 15
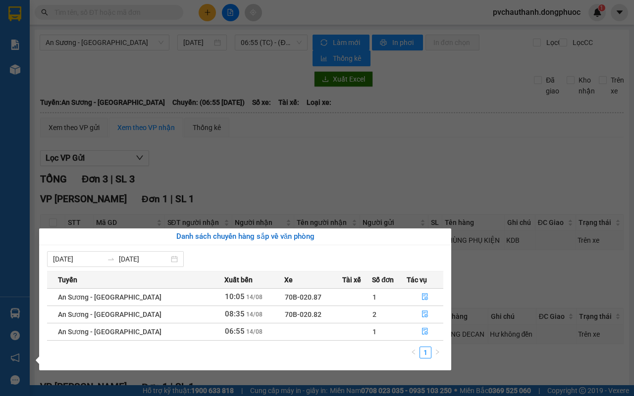
click at [229, 185] on section "Kết quả tìm kiếm ( 0 ) Bộ lọc No Data pvchauthanh.dongphuoc 1 Báo cáo Mẫu 1: Bá…" at bounding box center [317, 198] width 634 height 396
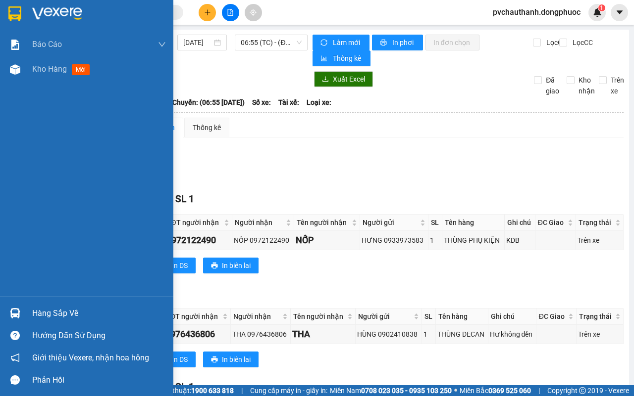
click at [43, 312] on div "Hàng sắp về" at bounding box center [99, 313] width 134 height 15
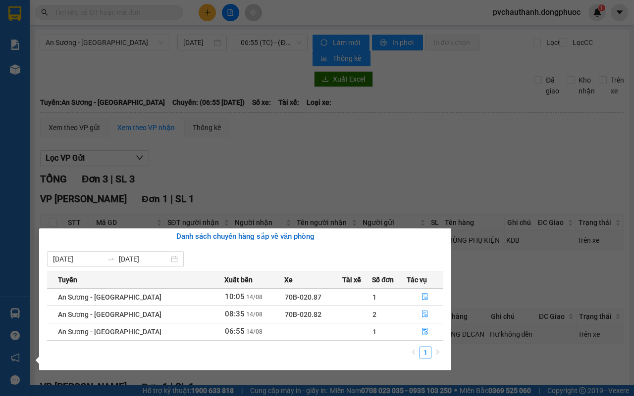
click at [0, 218] on div "Báo cáo Mẫu 1: Báo cáo dòng tiền Mẫu 2: Doanh số tạo đơn theo Văn phòng, nhân v…" at bounding box center [15, 198] width 30 height 396
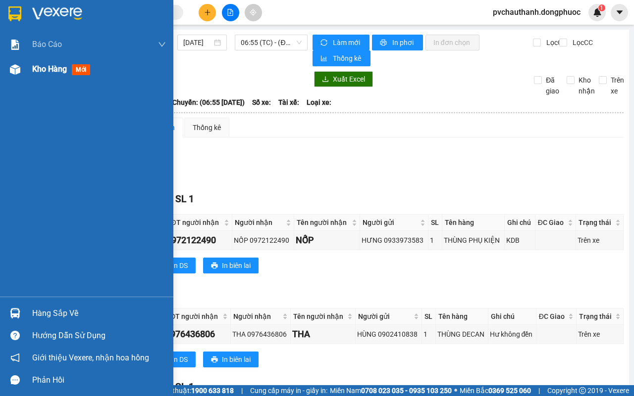
click at [37, 66] on span "Kho hàng" at bounding box center [49, 68] width 35 height 9
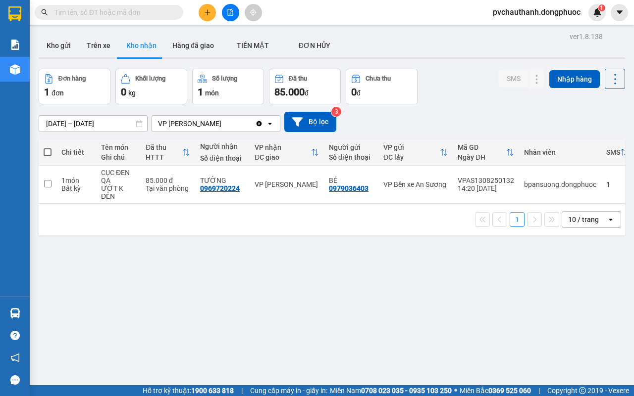
click at [95, 10] on input "text" at bounding box center [112, 12] width 117 height 11
type input "0"
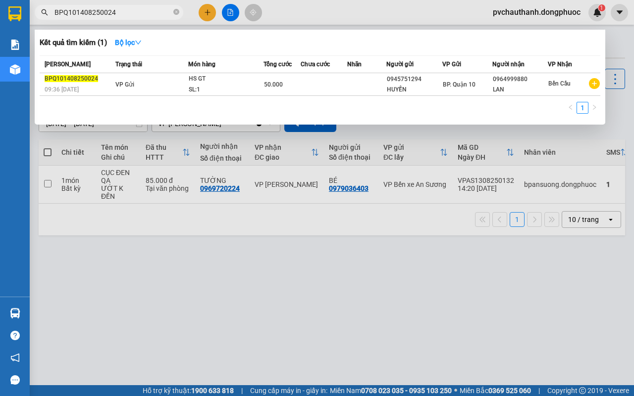
type input "BPQ101408250024"
click at [285, 330] on div at bounding box center [317, 198] width 634 height 396
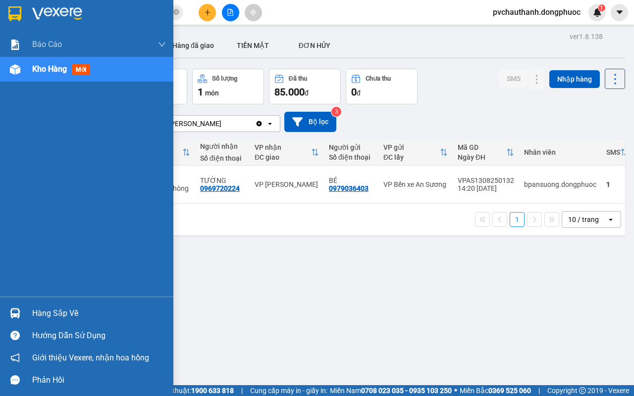
click at [42, 313] on div "Hàng sắp về" at bounding box center [99, 313] width 134 height 15
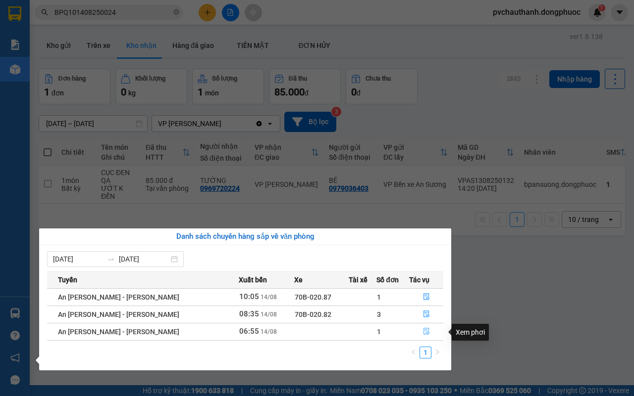
click at [423, 333] on icon "file-done" at bounding box center [426, 331] width 7 height 7
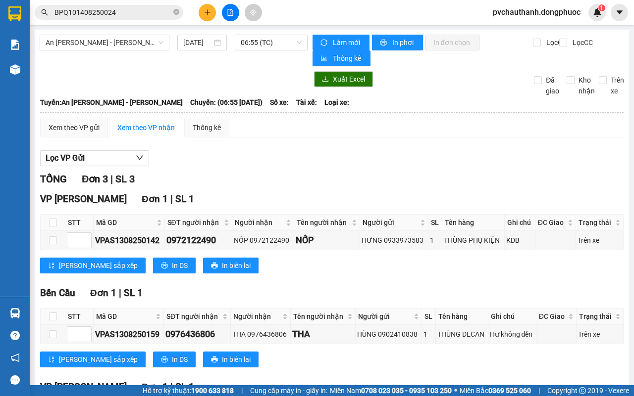
scroll to position [123, 0]
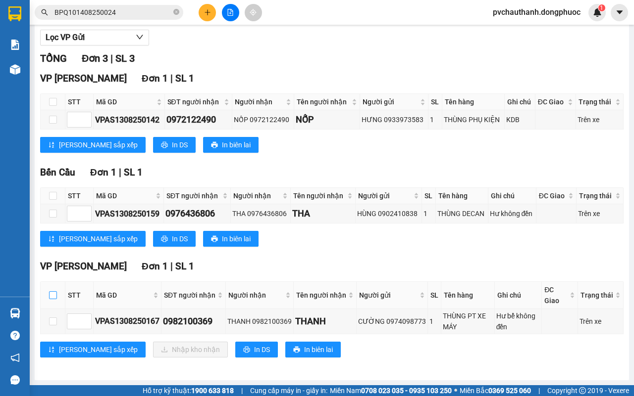
click at [50, 294] on input "checkbox" at bounding box center [53, 296] width 8 height 8
checkbox input "true"
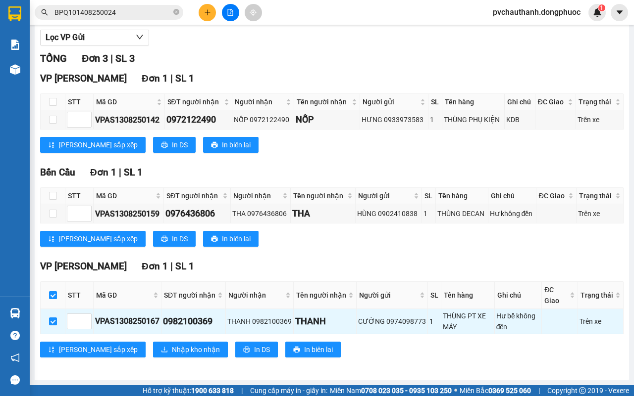
checkbox input "true"
click at [172, 351] on span "Nhập kho nhận" at bounding box center [196, 350] width 48 height 11
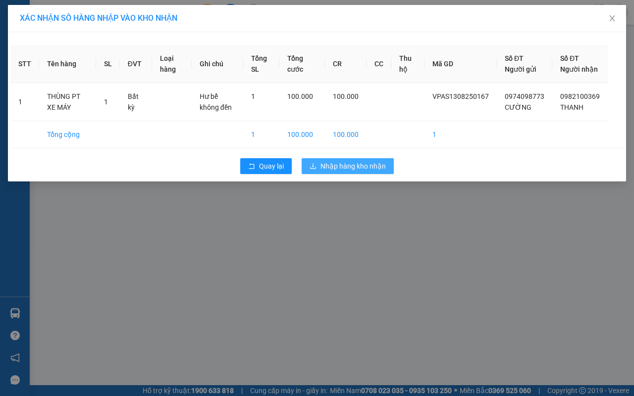
click at [332, 172] on span "Nhập hàng kho nhận" at bounding box center [352, 166] width 65 height 11
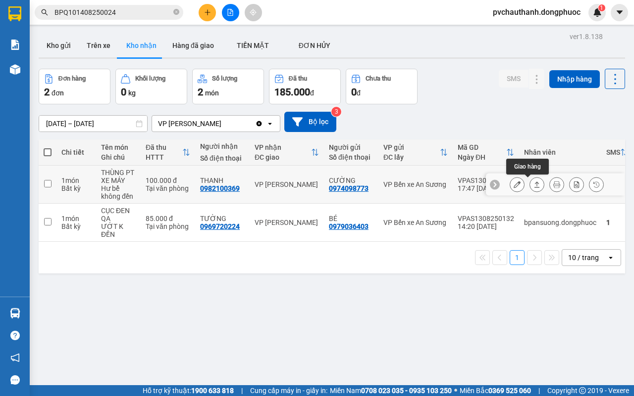
click at [533, 182] on icon at bounding box center [536, 184] width 7 height 7
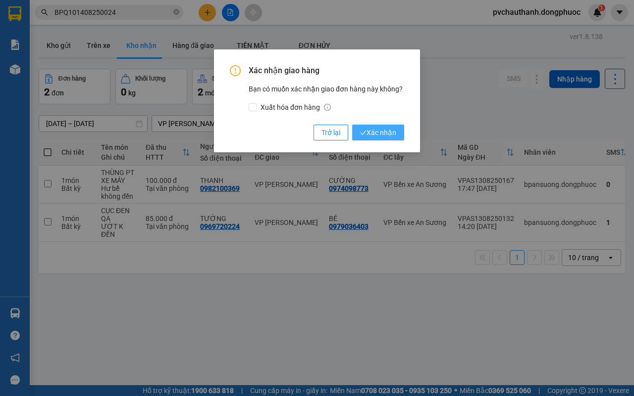
click at [381, 127] on button "Xác nhận" at bounding box center [378, 133] width 52 height 16
